Goal: Task Accomplishment & Management: Use online tool/utility

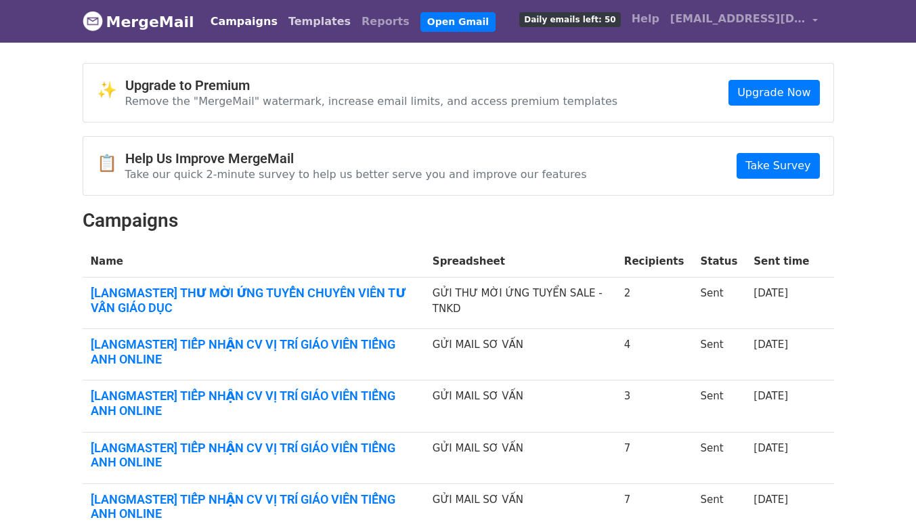
click at [283, 30] on link "Templates" at bounding box center [319, 21] width 73 height 27
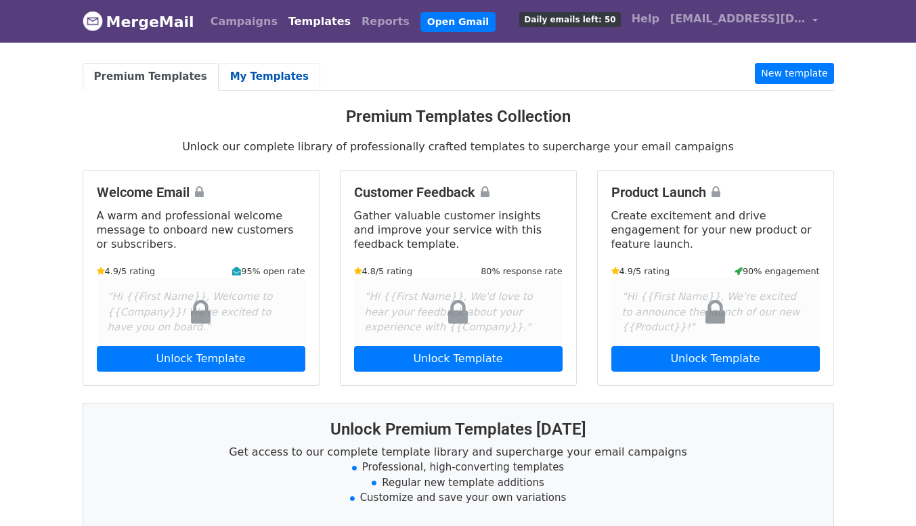
click at [234, 81] on link "My Templates" at bounding box center [270, 77] width 102 height 28
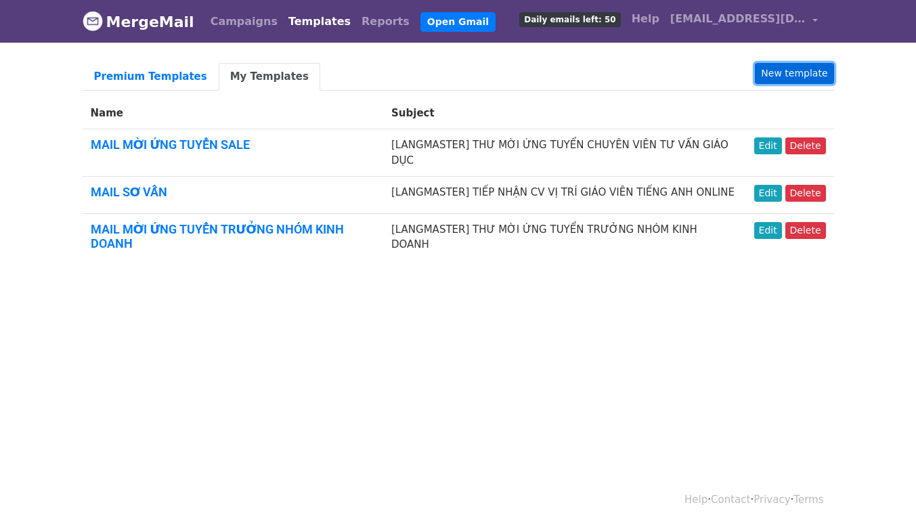
click at [797, 70] on link "New template" at bounding box center [794, 73] width 79 height 21
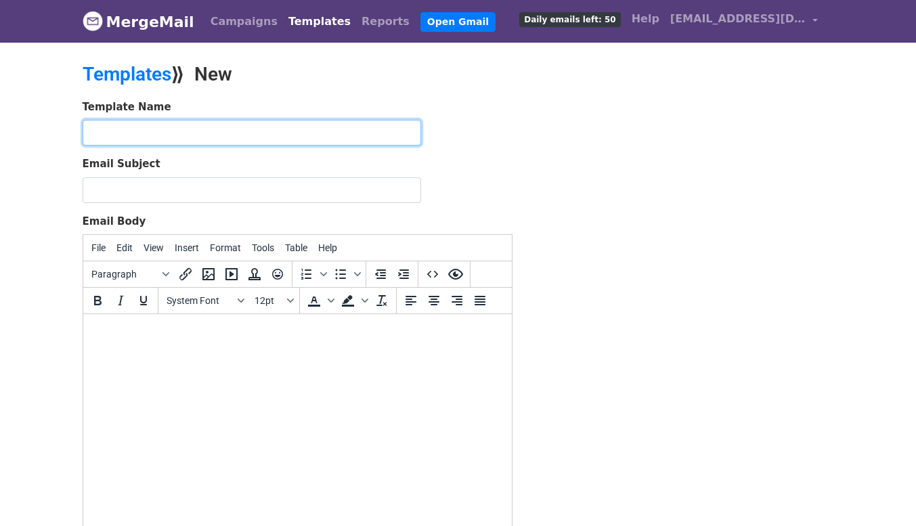
click at [176, 133] on input "text" at bounding box center [252, 133] width 338 height 26
type input "MAIL MỜI ỨNG TUYỂN CTV VIẾT SÁCH"
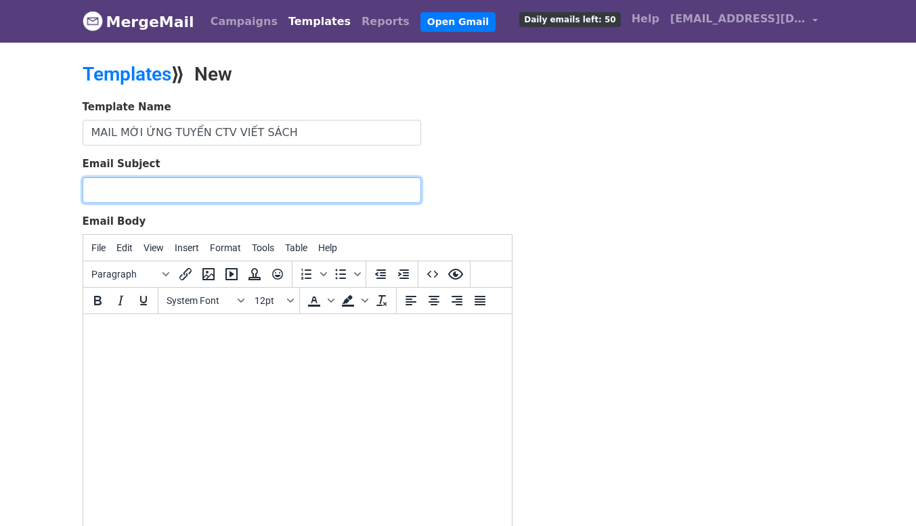
click at [206, 184] on input "Email Subject" at bounding box center [252, 190] width 338 height 26
paste input "[LANGMASTER] THƯ MỜI ỨNG TUYỂN CTV VIẾT SÁCH - FREELANCER"
click at [190, 192] on input "[LANGMASTER] THƯ MỜI ỨNG TUYỂN CTV VIẾT SÁCH - FREELANCER" at bounding box center [252, 190] width 338 height 26
type input "[LANGMASTER] THƯ MỜI ỨNG TUYỂN CTV VIẾT SÁCH - FREELANCER"
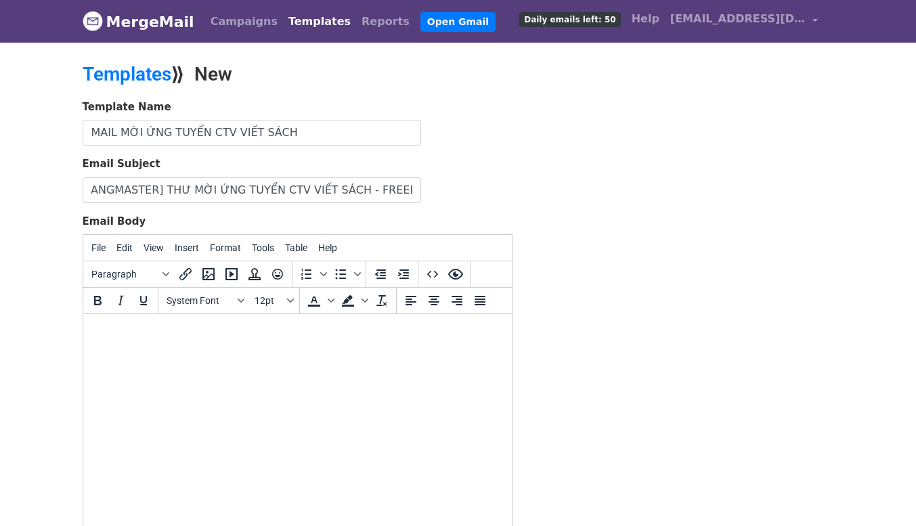
click at [154, 341] on html at bounding box center [297, 332] width 428 height 37
paste body
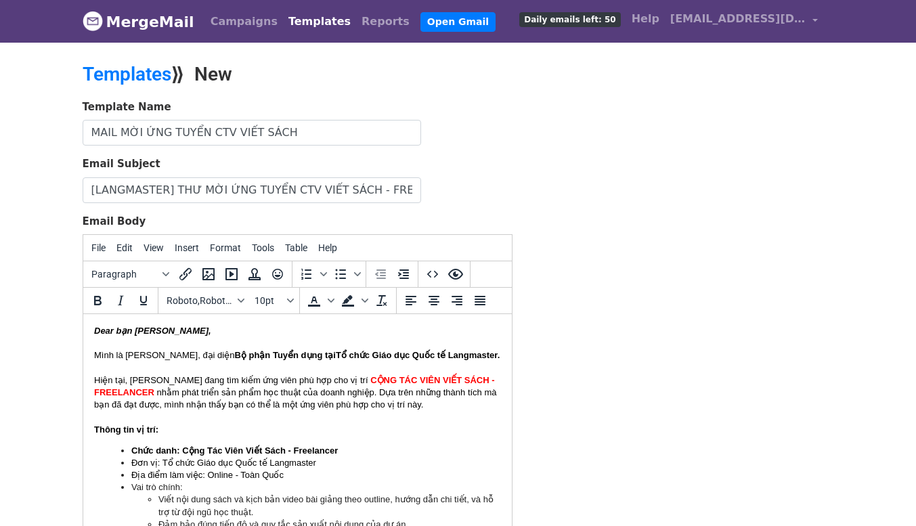
click at [206, 332] on icon "Dear bạn Trần Cúc Phương," at bounding box center [151, 331] width 117 height 10
click at [231, 392] on font "nhằm phát triển sản phẩm học thuật của doanh nghiệp. Dựa trên những thành tích …" at bounding box center [294, 398] width 403 height 22
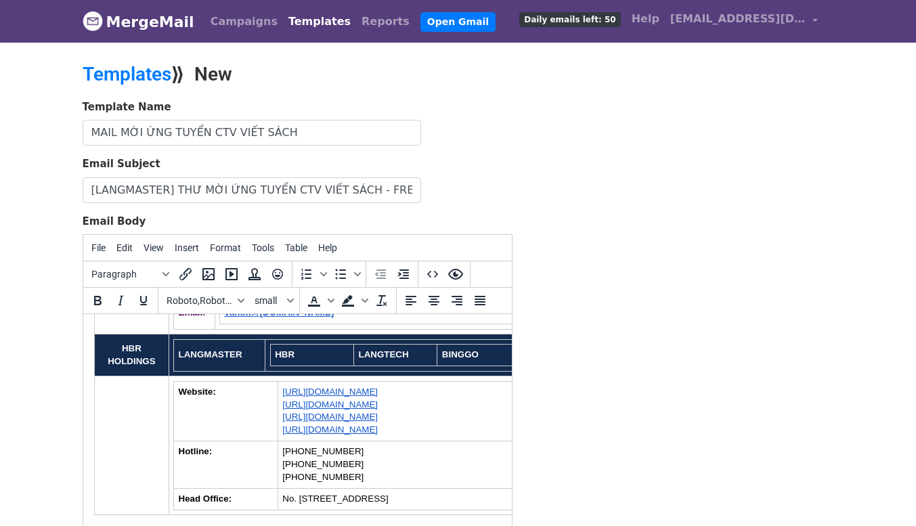
scroll to position [158, 0]
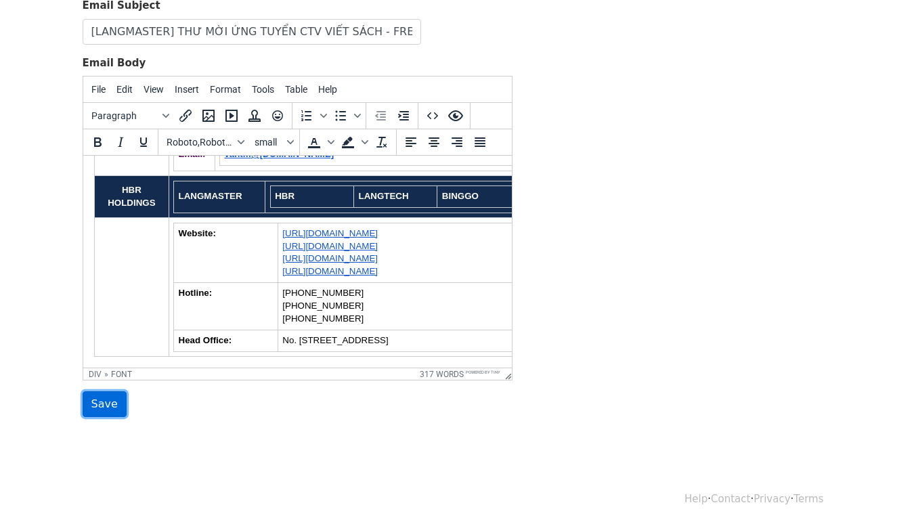
click at [89, 403] on input "Save" at bounding box center [105, 404] width 44 height 26
